Goal: Information Seeking & Learning: Learn about a topic

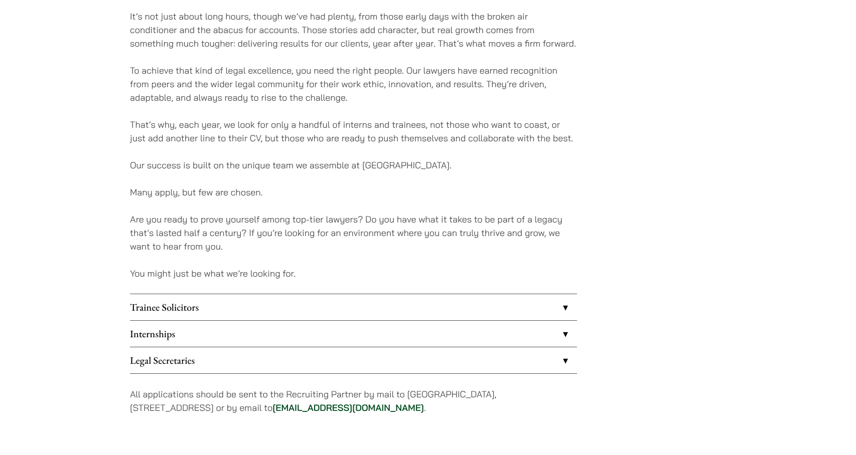
click at [333, 333] on link "Internships" at bounding box center [353, 334] width 447 height 26
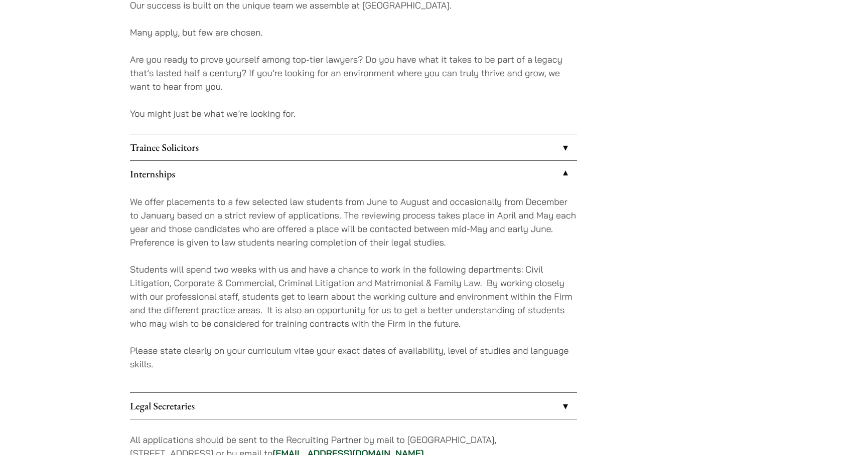
scroll to position [840, 0]
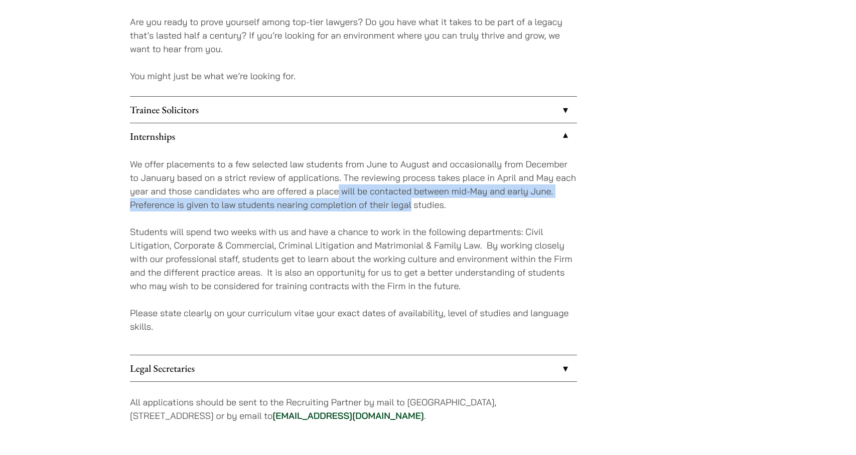
drag, startPoint x: 339, startPoint y: 186, endPoint x: 420, endPoint y: 209, distance: 83.3
click at [420, 209] on p "We offer placements to a few selected law students from June to August and occa…" at bounding box center [353, 184] width 447 height 54
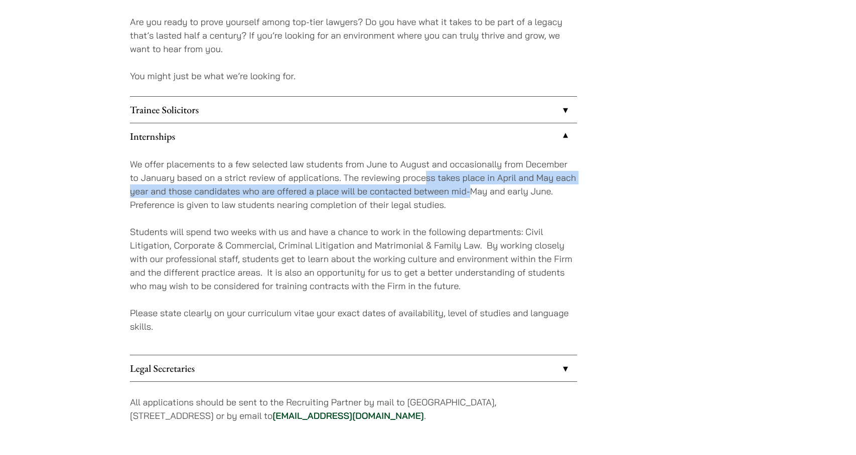
drag, startPoint x: 423, startPoint y: 176, endPoint x: 500, endPoint y: 199, distance: 80.6
click at [500, 199] on p "We offer placements to a few selected law students from June to August and occa…" at bounding box center [353, 184] width 447 height 54
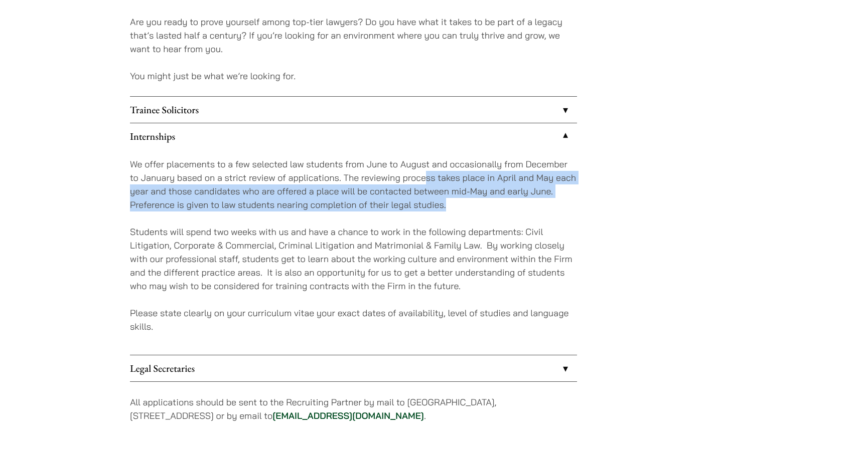
click at [500, 199] on p "We offer placements to a few selected law students from June to August and occa…" at bounding box center [353, 184] width 447 height 54
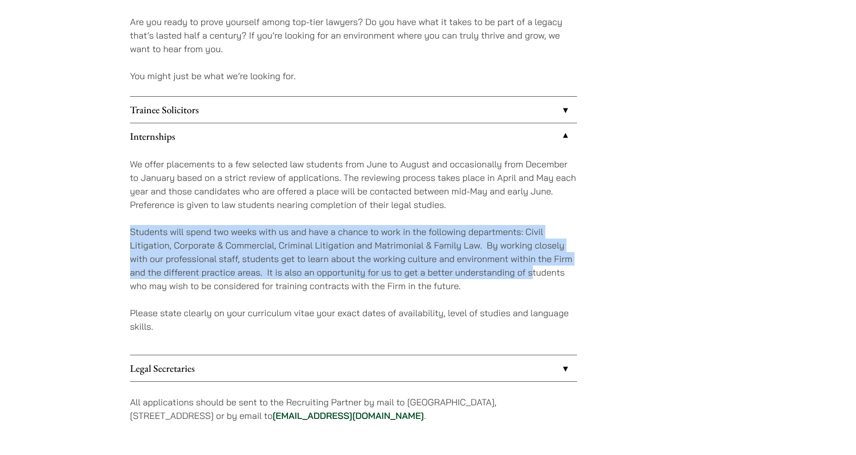
drag, startPoint x: 526, startPoint y: 265, endPoint x: 534, endPoint y: 270, distance: 9.3
click at [534, 270] on div "We offer placements to a few selected law students from June to August and occa…" at bounding box center [353, 252] width 447 height 206
click at [534, 270] on p "Students will spend two weeks with us and have a chance to work in the followin…" at bounding box center [353, 259] width 447 height 68
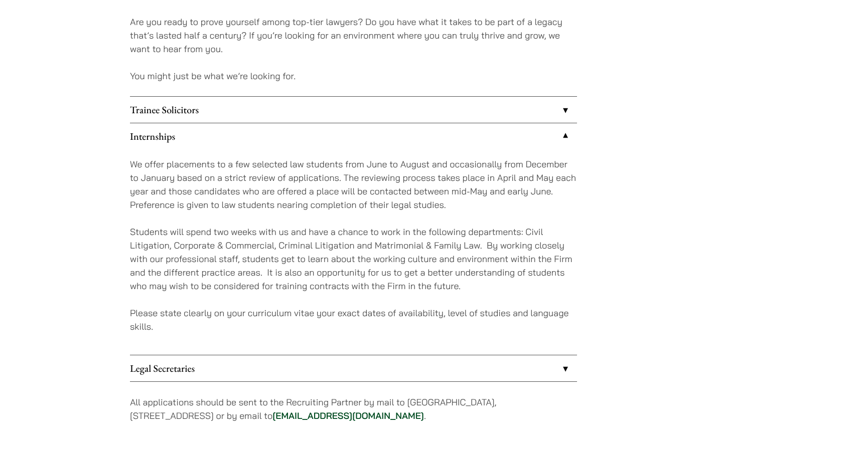
click at [386, 120] on link "Trainee Solicitors" at bounding box center [353, 110] width 447 height 26
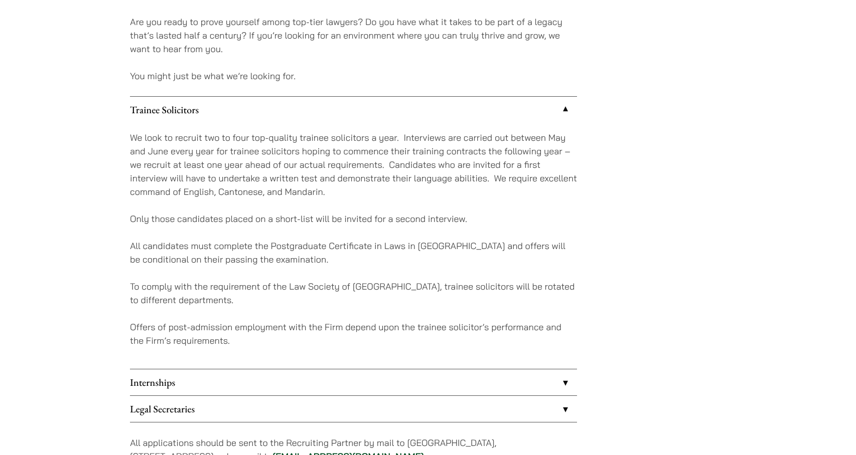
click at [465, 383] on link "Internships" at bounding box center [353, 383] width 447 height 26
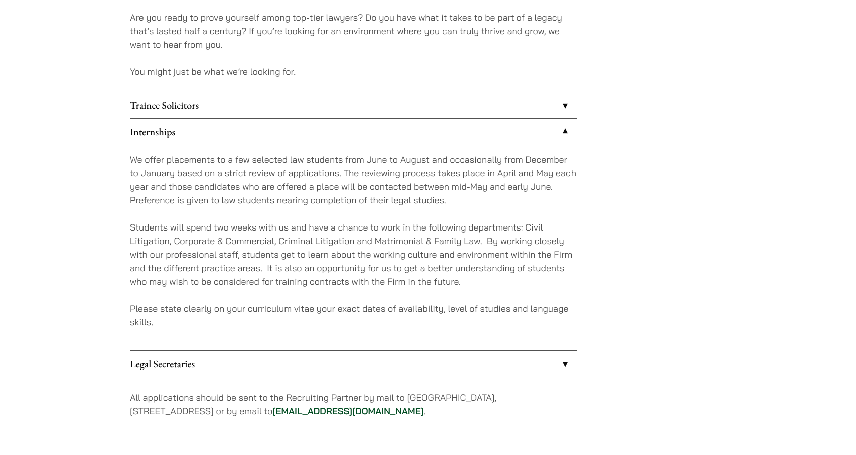
scroll to position [848, 0]
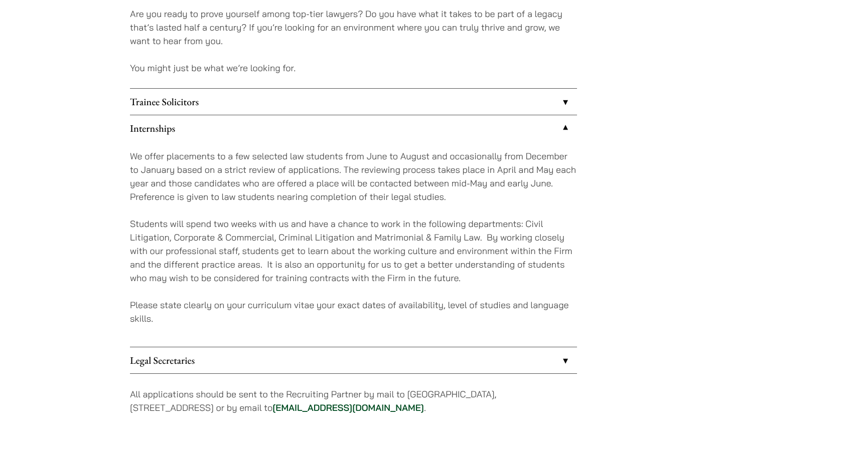
click at [457, 350] on link "Legal Secretaries" at bounding box center [353, 361] width 447 height 26
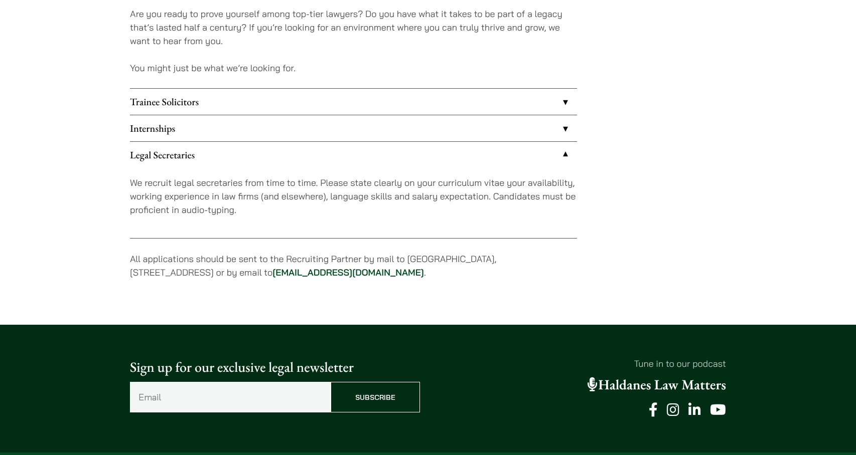
click at [456, 133] on link "Internships" at bounding box center [353, 128] width 447 height 26
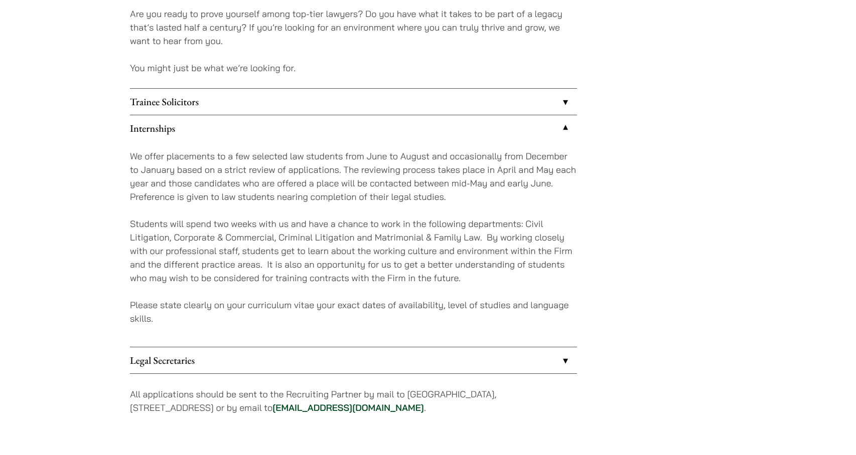
click at [455, 138] on link "Internships" at bounding box center [353, 128] width 447 height 26
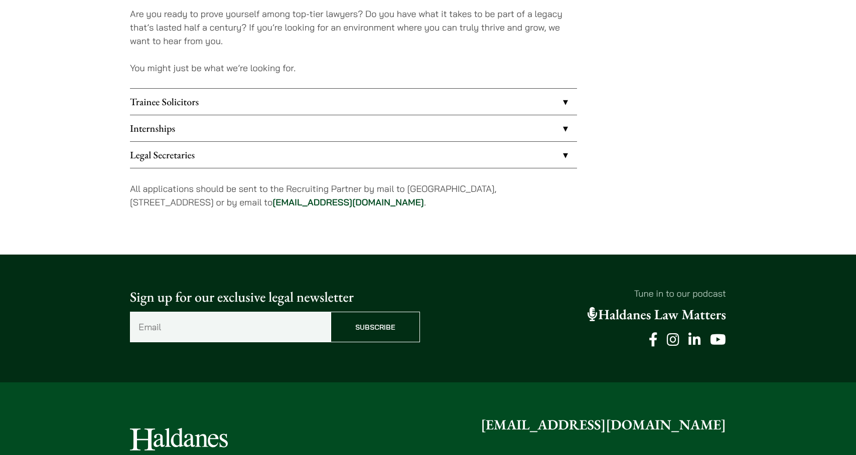
click at [448, 149] on link "Legal Secretaries" at bounding box center [353, 155] width 447 height 26
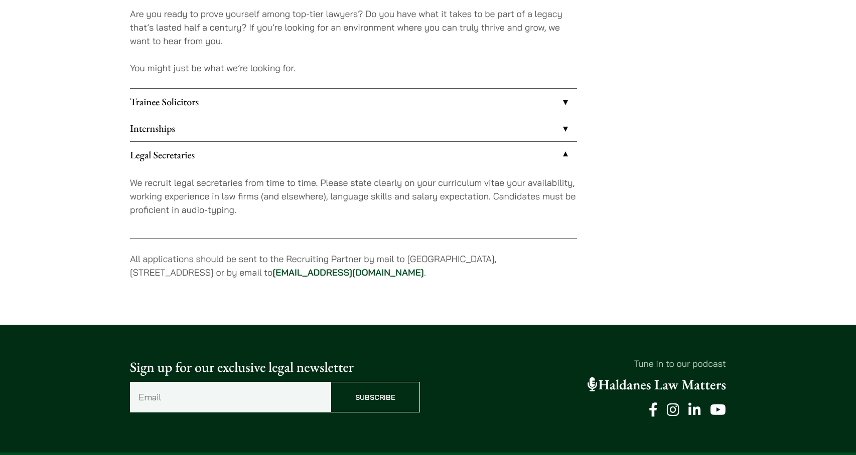
click at [450, 149] on link "Legal Secretaries" at bounding box center [353, 155] width 447 height 26
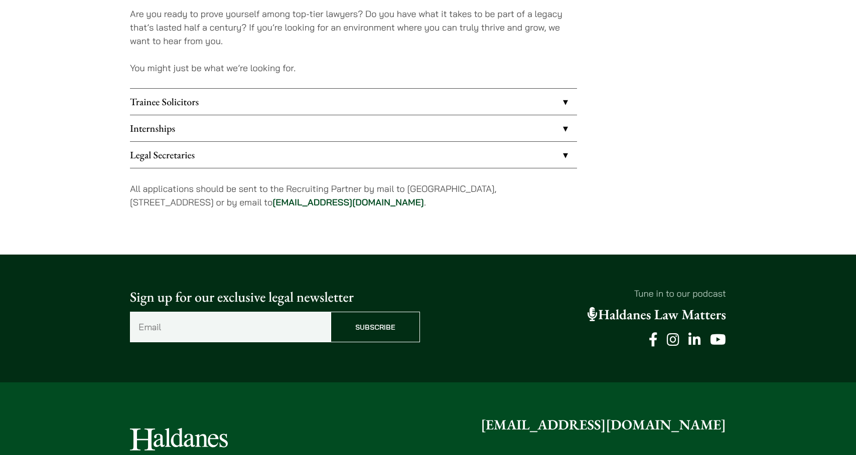
click at [452, 110] on link "Trainee Solicitors" at bounding box center [353, 102] width 447 height 26
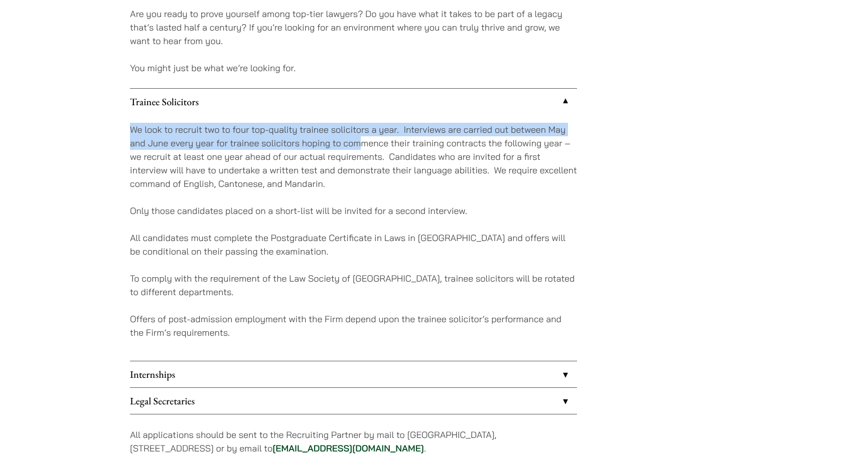
drag, startPoint x: 331, startPoint y: 117, endPoint x: 359, endPoint y: 142, distance: 36.9
click at [359, 142] on div "We look to recruit two to four top-quality trainee solicitors a year. Interview…" at bounding box center [353, 238] width 447 height 246
click at [359, 142] on p "We look to recruit two to four top-quality trainee solicitors a year. Interview…" at bounding box center [353, 157] width 447 height 68
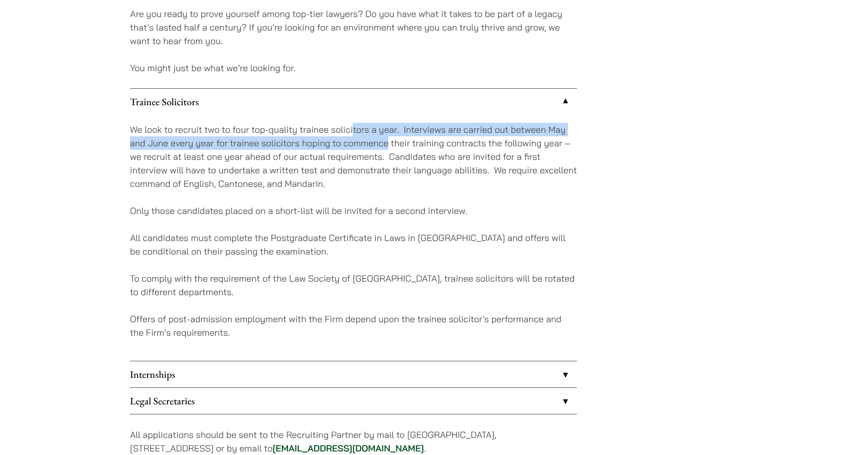
drag, startPoint x: 354, startPoint y: 135, endPoint x: 447, endPoint y: 161, distance: 96.2
click at [433, 158] on p "We look to recruit two to four top-quality trainee solicitors a year. Interview…" at bounding box center [353, 157] width 447 height 68
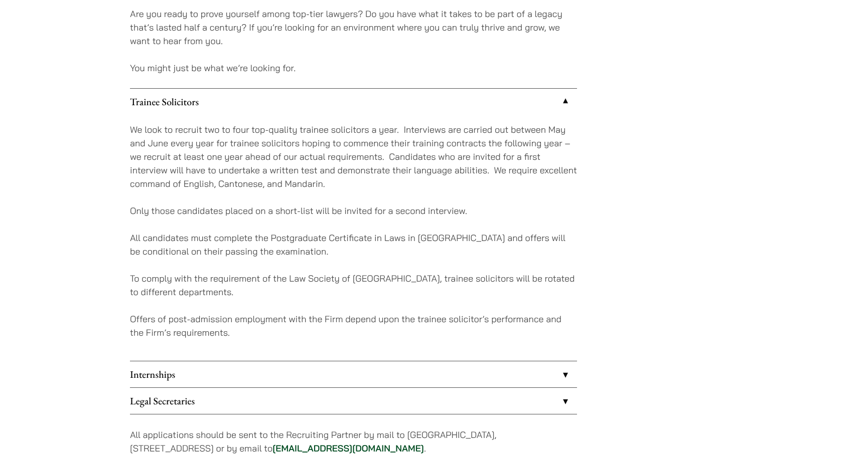
click at [447, 161] on p "We look to recruit two to four top-quality trainee solicitors a year. Interview…" at bounding box center [353, 157] width 447 height 68
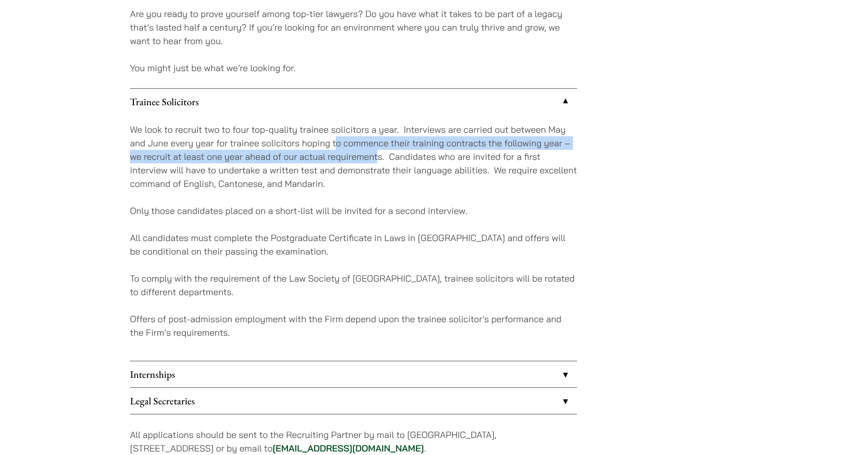
drag, startPoint x: 336, startPoint y: 144, endPoint x: 400, endPoint y: 158, distance: 65.1
click at [394, 157] on p "We look to recruit two to four top-quality trainee solicitors a year. Interview…" at bounding box center [353, 157] width 447 height 68
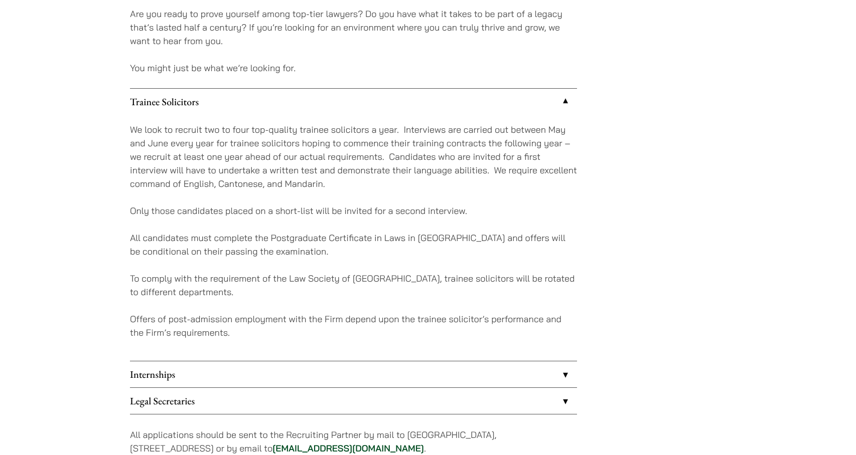
click at [400, 158] on p "We look to recruit two to four top-quality trainee solicitors a year. Interview…" at bounding box center [353, 157] width 447 height 68
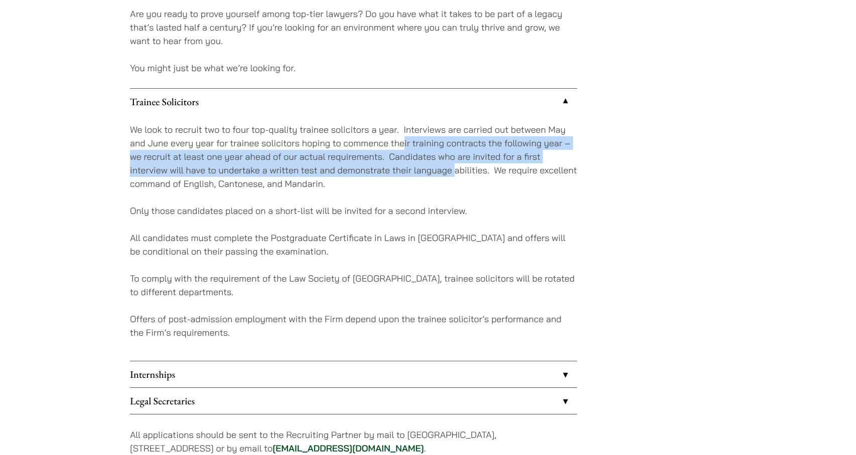
drag, startPoint x: 404, startPoint y: 140, endPoint x: 482, endPoint y: 183, distance: 88.9
click at [481, 182] on p "We look to recruit two to four top-quality trainee solicitors a year. Interview…" at bounding box center [353, 157] width 447 height 68
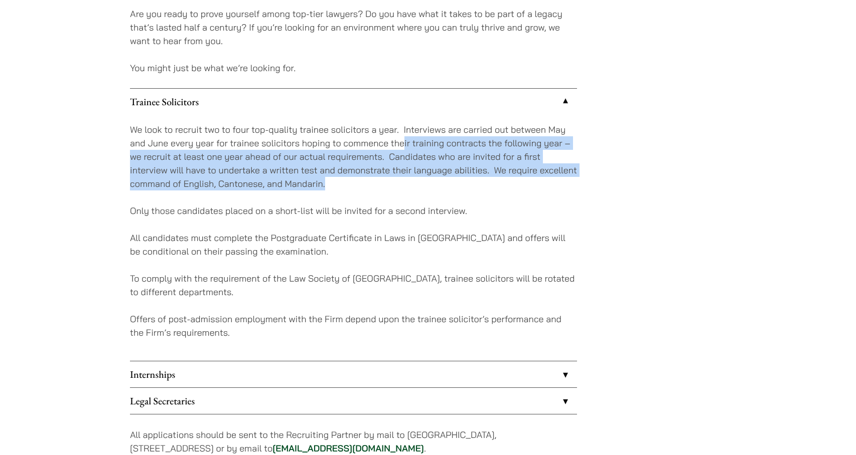
click at [482, 183] on p "We look to recruit two to four top-quality trainee solicitors a year. Interview…" at bounding box center [353, 157] width 447 height 68
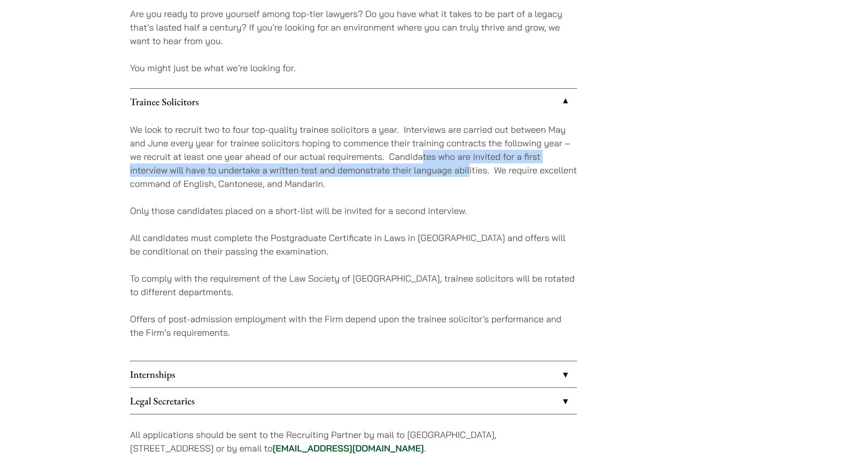
drag, startPoint x: 425, startPoint y: 163, endPoint x: 530, endPoint y: 186, distance: 106.7
click at [524, 185] on p "We look to recruit two to four top-quality trainee solicitors a year. Interview…" at bounding box center [353, 157] width 447 height 68
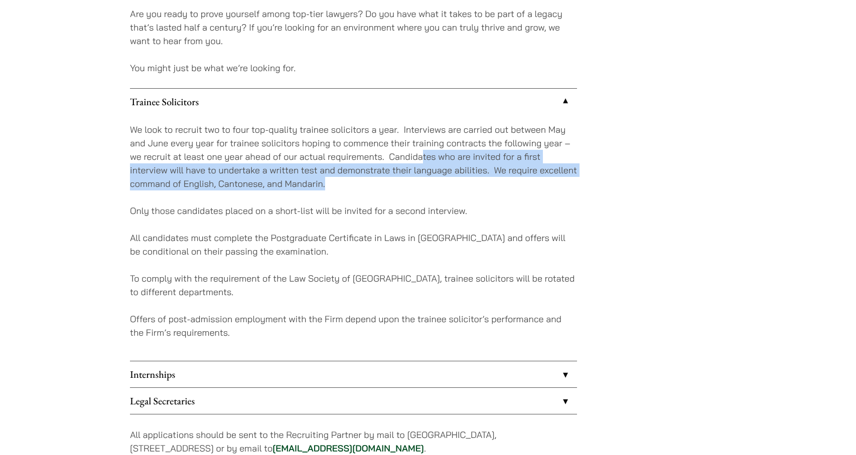
click at [532, 186] on p "We look to recruit two to four top-quality trainee solicitors a year. Interview…" at bounding box center [353, 157] width 447 height 68
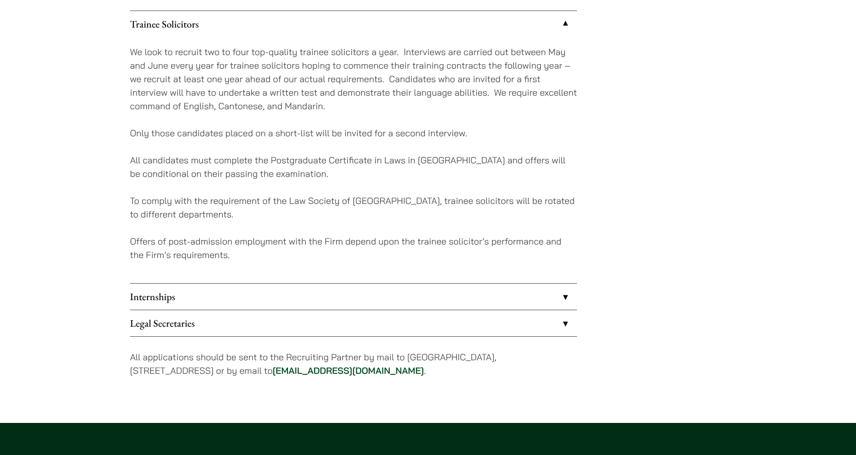
scroll to position [916, 0]
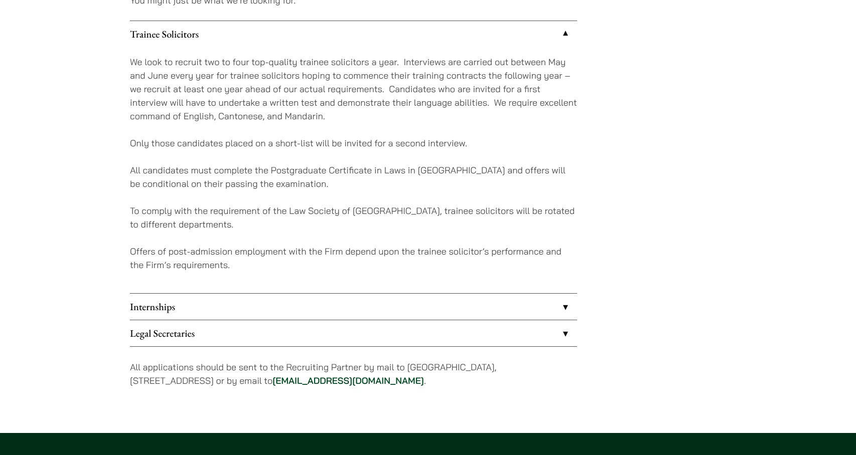
click at [273, 313] on link "Internships" at bounding box center [353, 307] width 447 height 26
